Goal: Information Seeking & Learning: Understand process/instructions

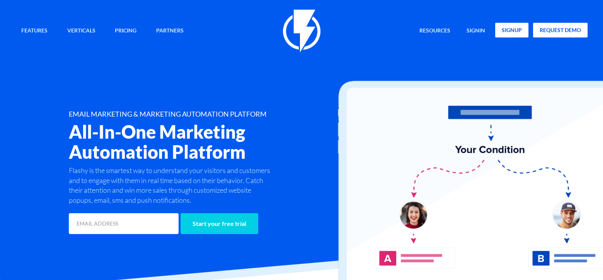
click at [506, 31] on link "signup" at bounding box center [511, 30] width 33 height 15
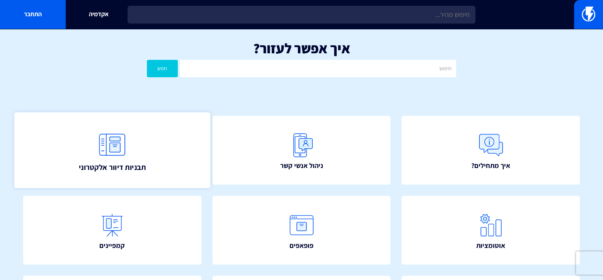
click at [121, 150] on img at bounding box center [112, 145] width 34 height 34
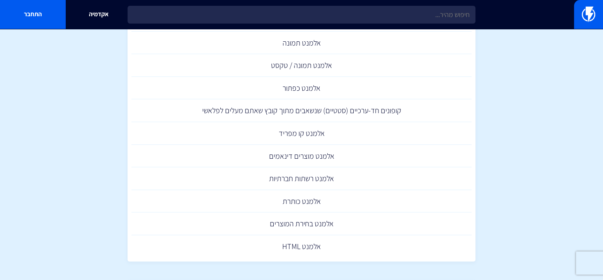
scroll to position [309, 0]
